Goal: Information Seeking & Learning: Learn about a topic

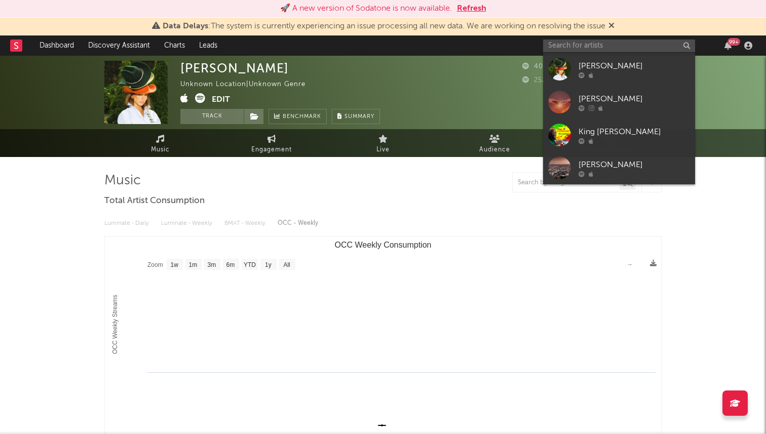
select select "1w"
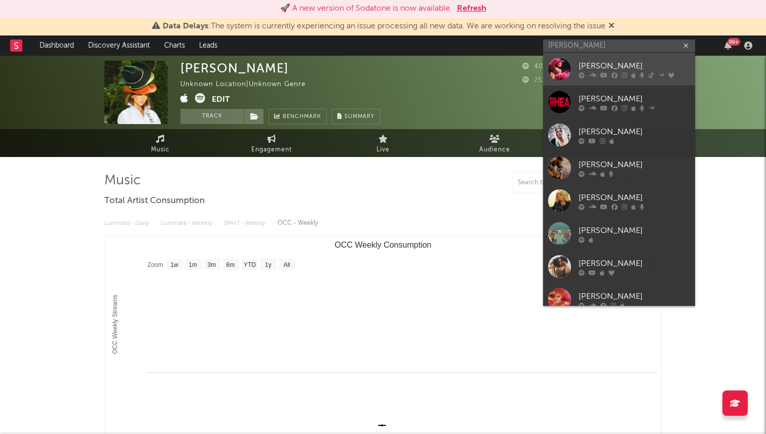
type input "rhea raj"
click at [625, 67] on div "[PERSON_NAME]" at bounding box center [633, 66] width 111 height 12
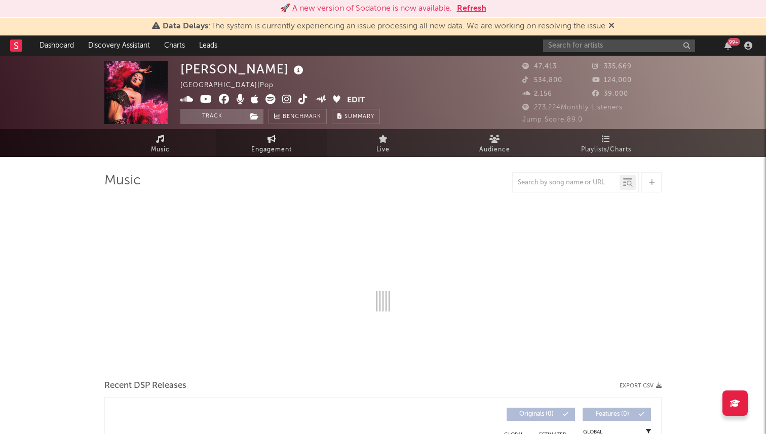
select select "6m"
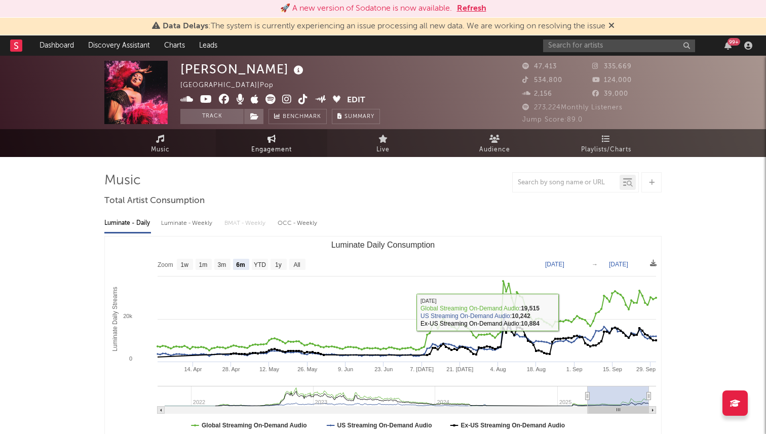
click at [288, 155] on link "Engagement" at bounding box center [271, 143] width 111 height 28
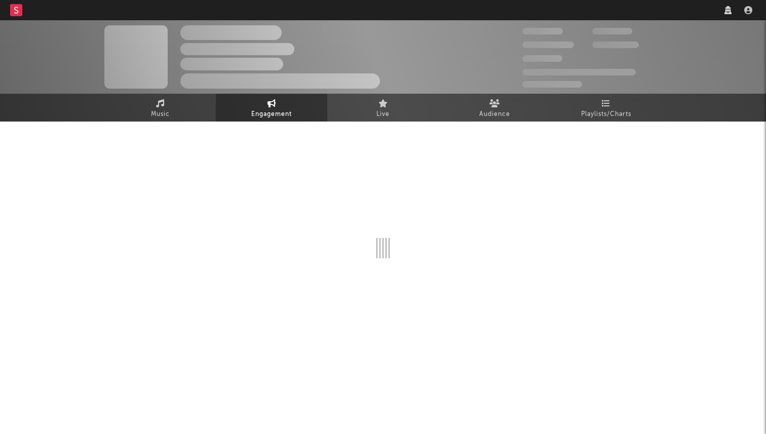
select select "1w"
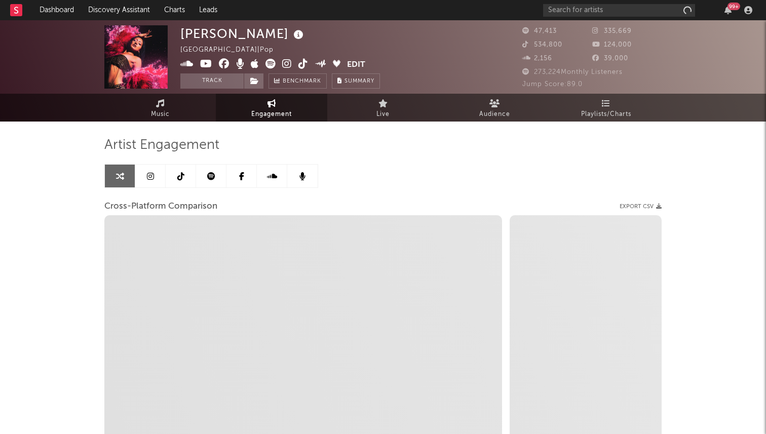
click at [178, 180] on link at bounding box center [181, 176] width 30 height 23
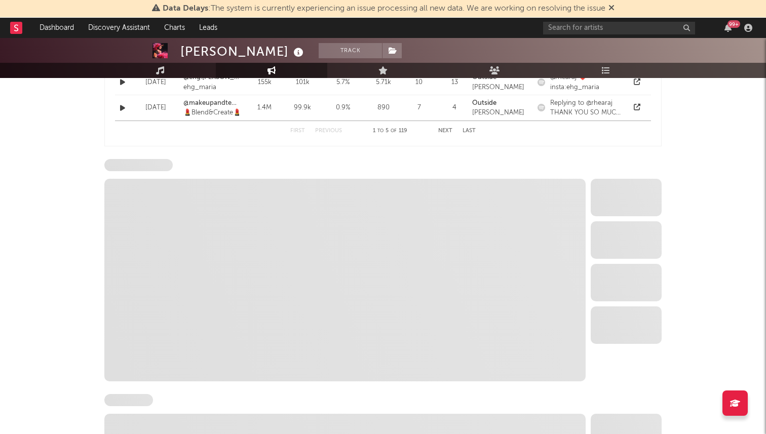
scroll to position [924, 0]
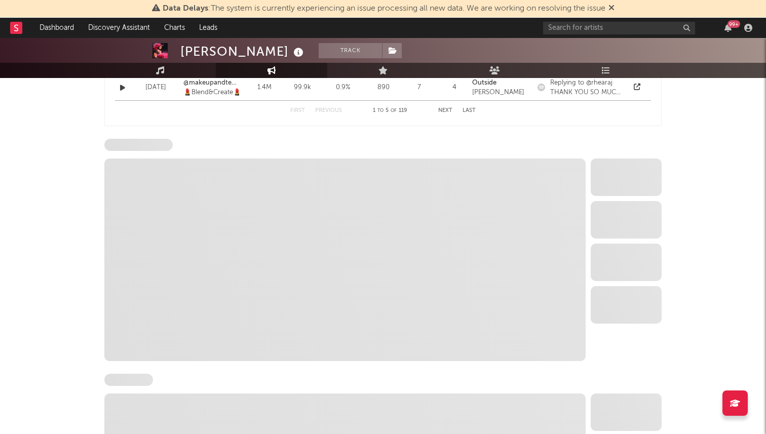
select select "6m"
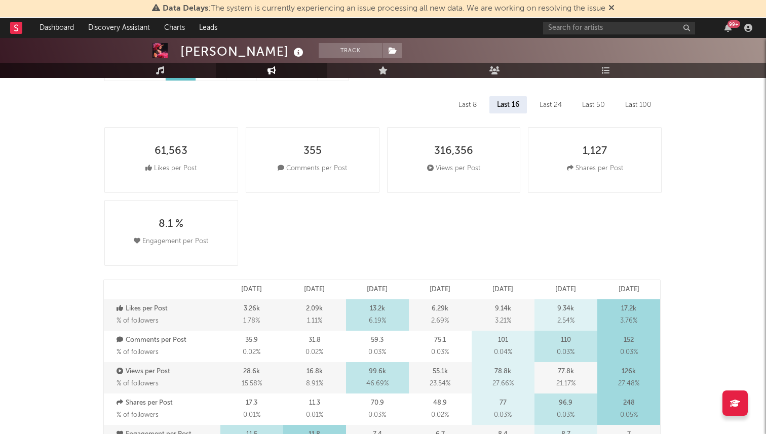
scroll to position [0, 0]
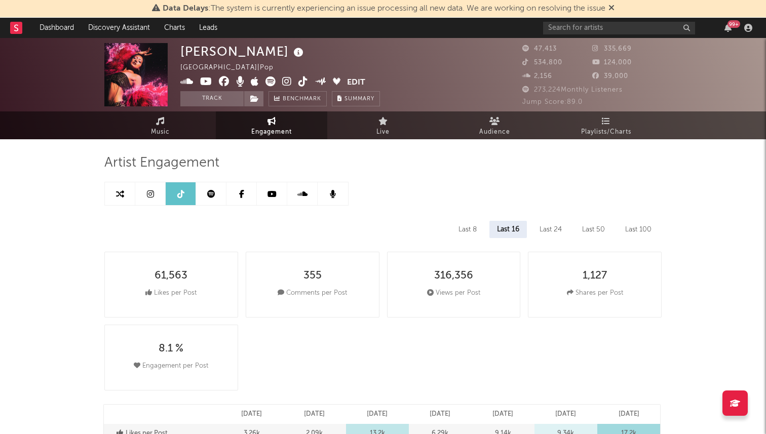
click at [300, 83] on icon at bounding box center [303, 81] width 10 height 10
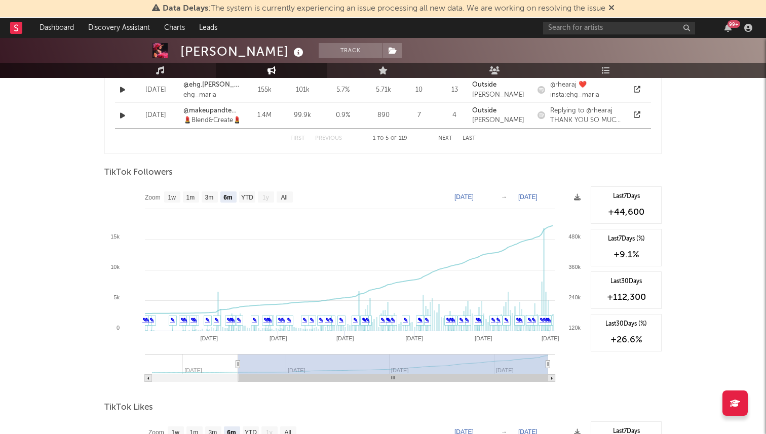
scroll to position [954, 0]
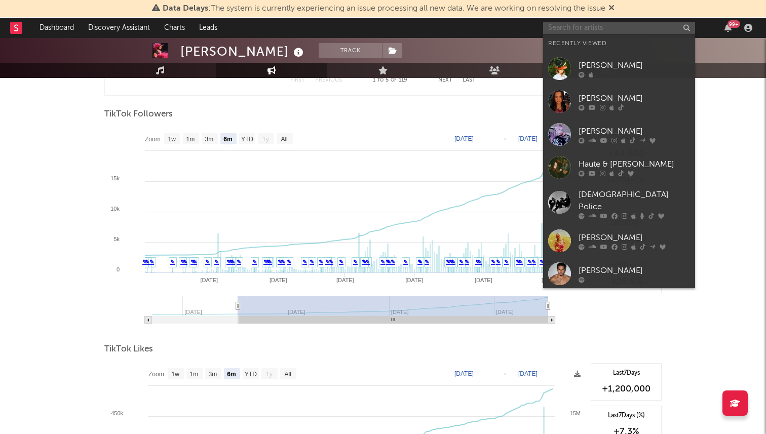
click at [550, 27] on input "text" at bounding box center [619, 28] width 152 height 13
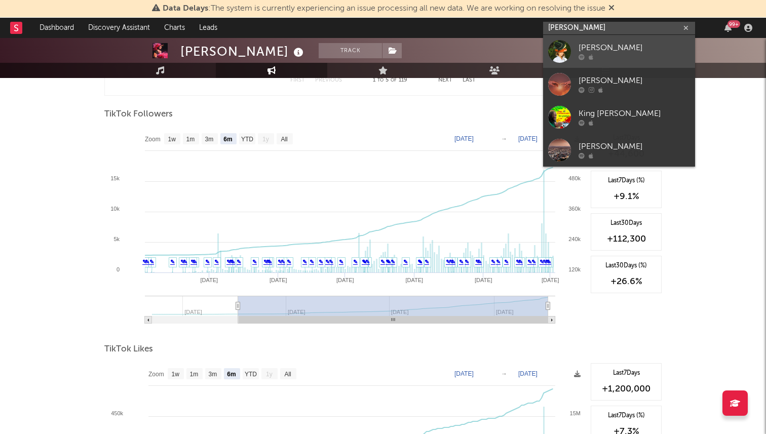
type input "briley king"
click at [553, 52] on div at bounding box center [559, 51] width 23 height 23
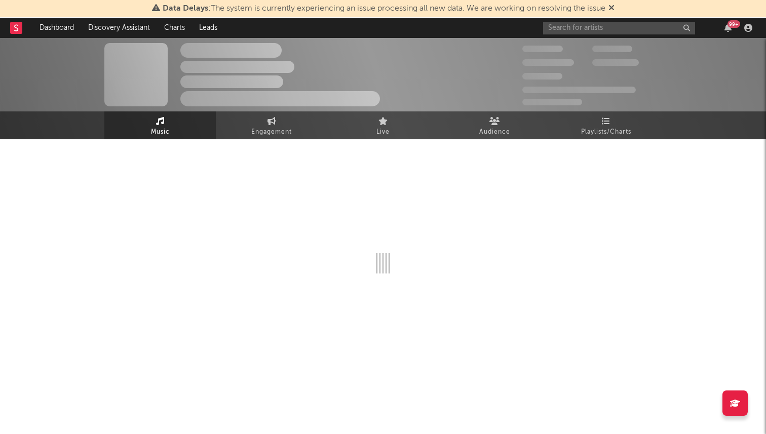
select select "1w"
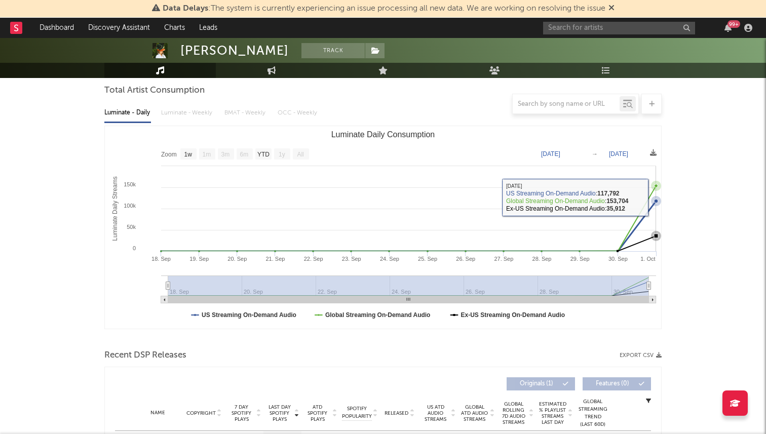
scroll to position [204, 0]
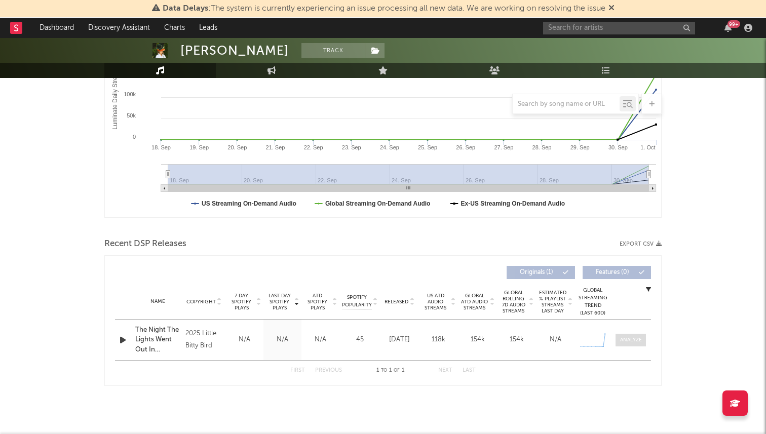
click at [629, 340] on div at bounding box center [631, 340] width 22 height 8
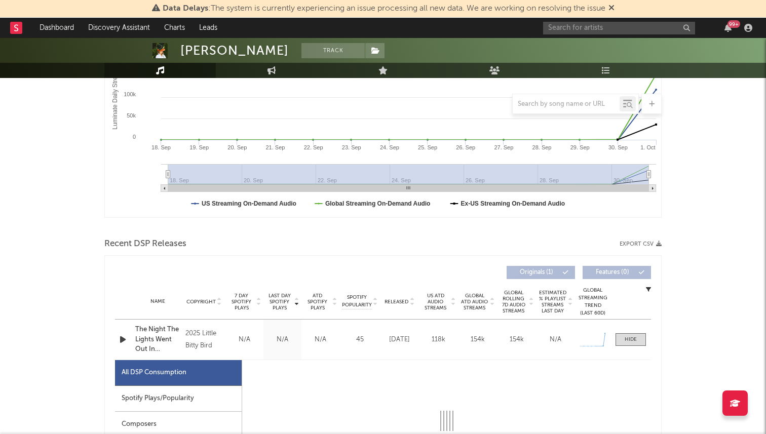
select select "1w"
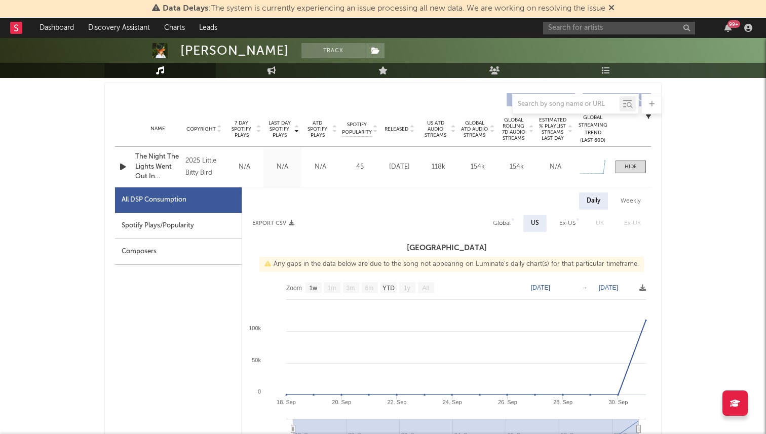
scroll to position [379, 0]
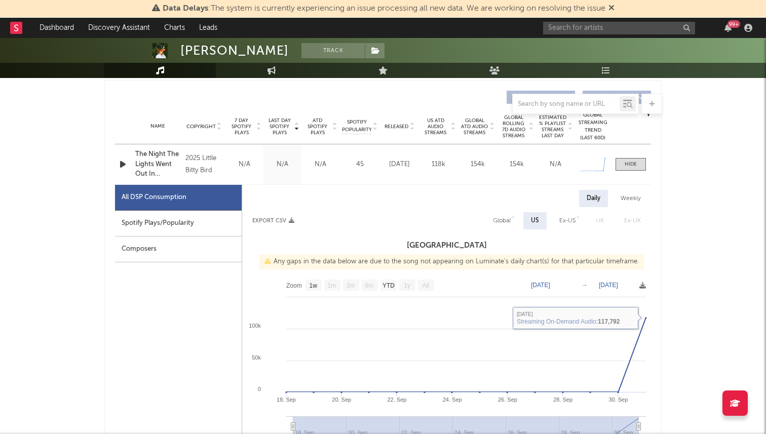
click at [562, 220] on div "Ex-US" at bounding box center [567, 221] width 16 height 12
select select "1w"
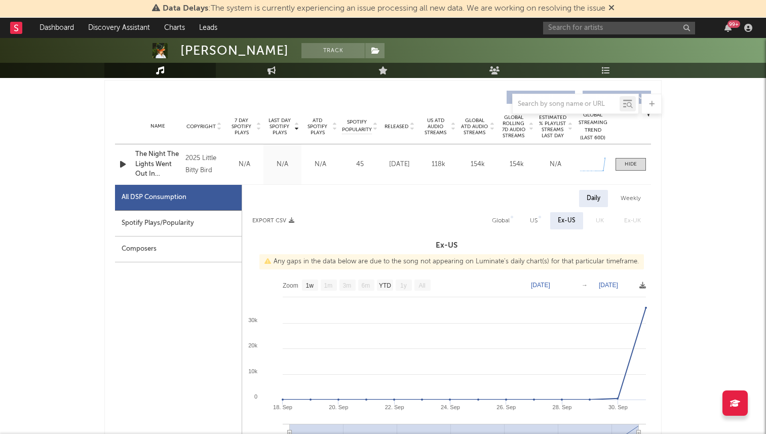
click at [533, 217] on div "US" at bounding box center [534, 221] width 8 height 12
select select "1w"
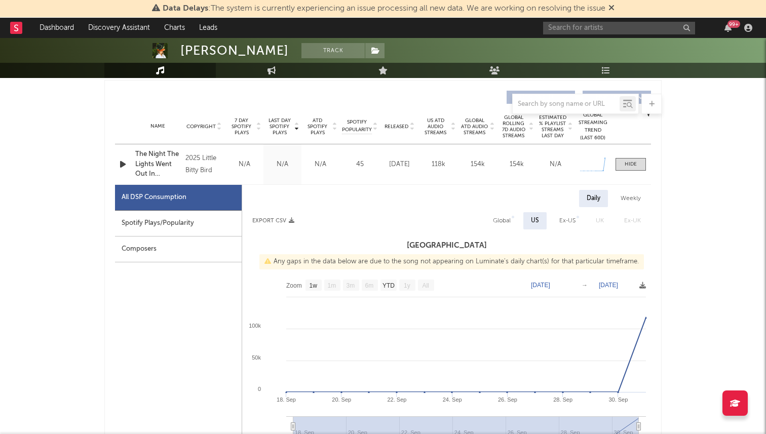
click at [207, 226] on div "Spotify Plays/Popularity" at bounding box center [178, 224] width 127 height 26
select select "1w"
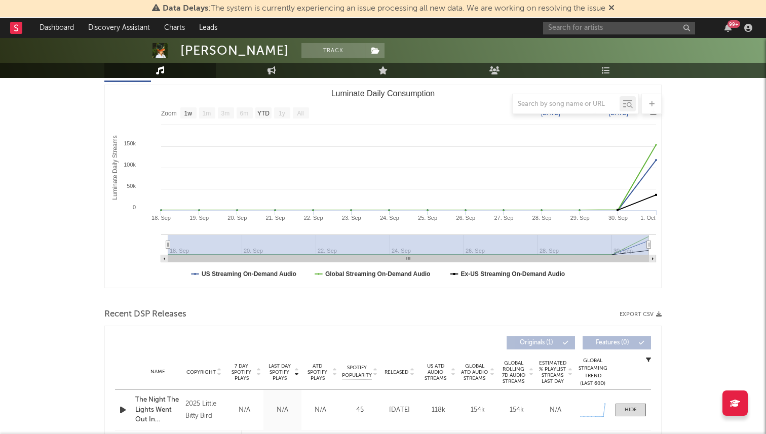
scroll to position [0, 0]
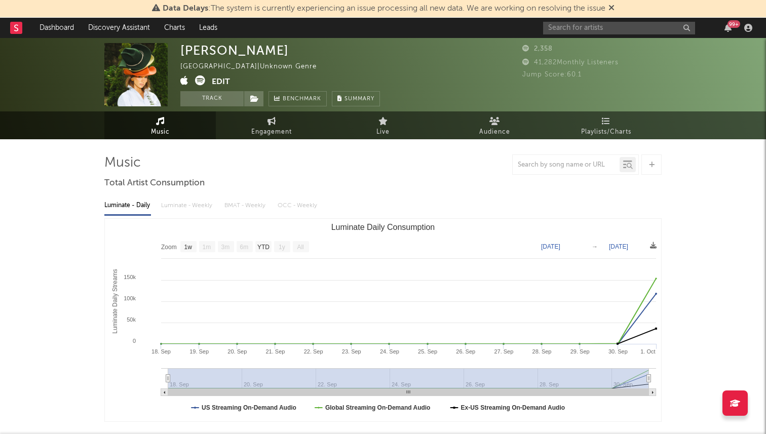
click at [199, 80] on icon at bounding box center [200, 80] width 10 height 10
